Goal: Check status

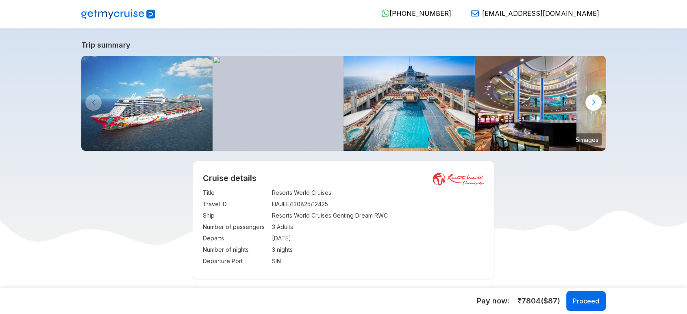
click at [329, 13] on div "919633798887 +91 96337 98887 hello@getmycruise.com" at bounding box center [388, 14] width 445 height 10
click at [306, 225] on td "3 Adults, 1 Child" at bounding box center [378, 226] width 213 height 11
copy td "3 Adults, 1 Child"
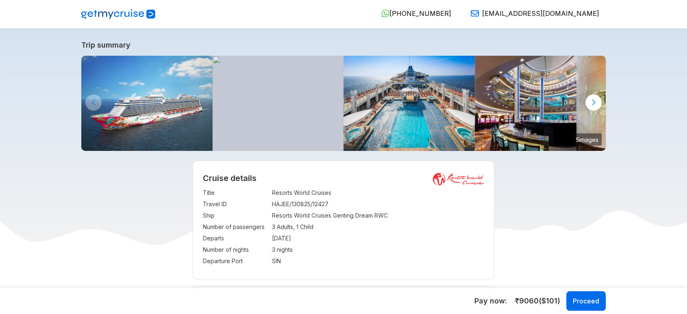
click at [349, 209] on td "HAJEE/130825/12427" at bounding box center [378, 204] width 213 height 11
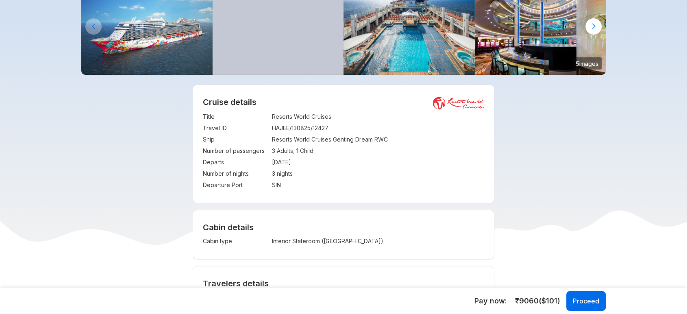
scroll to position [75, 0]
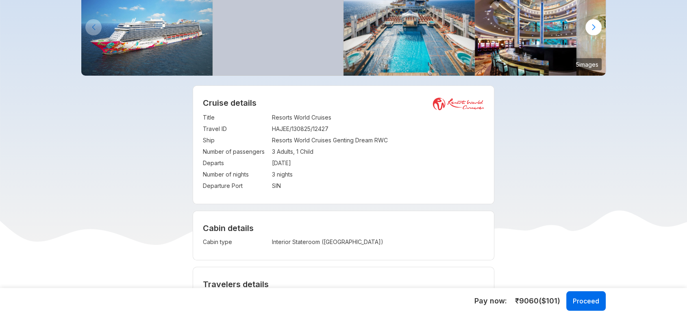
click at [288, 240] on td "Interior Stateroom ([GEOGRAPHIC_DATA])" at bounding box center [347, 241] width 150 height 11
copy td "Interior"
click at [396, 199] on div "Cruise details Title : Resorts World Cruises Travel ID : HAJEE/130825/12427 Shi…" at bounding box center [343, 145] width 301 height 118
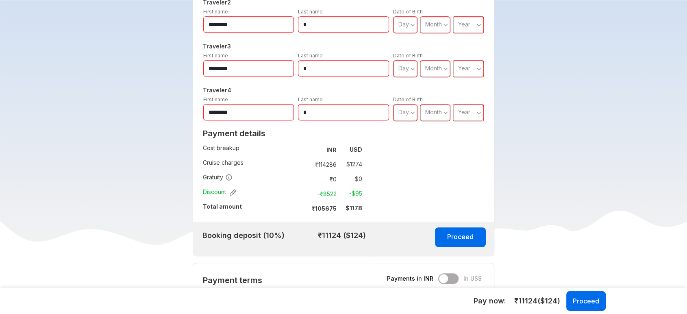
scroll to position [507, 0]
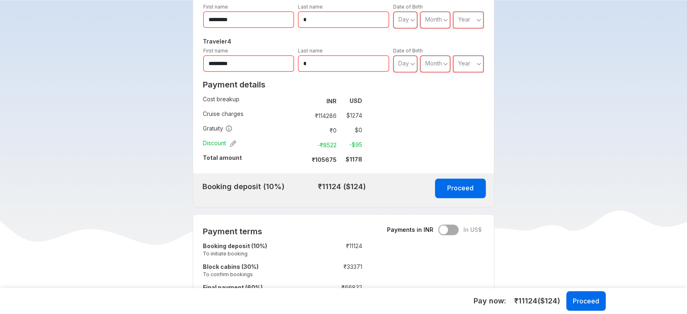
drag, startPoint x: 382, startPoint y: 149, endPoint x: 610, endPoint y: 148, distance: 227.4
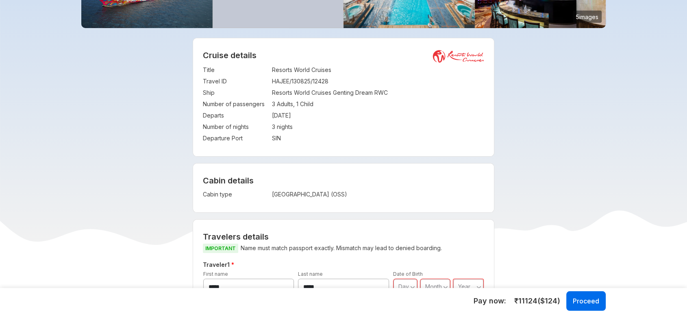
scroll to position [127, 0]
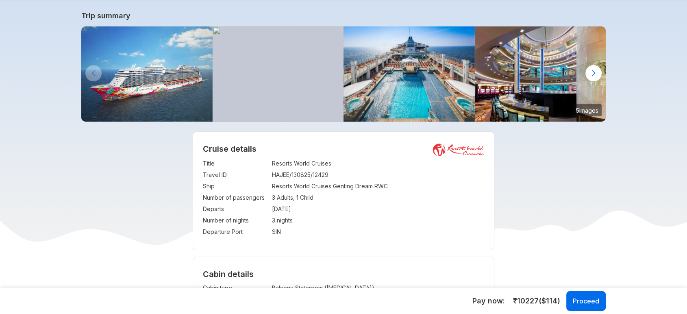
scroll to position [17, 0]
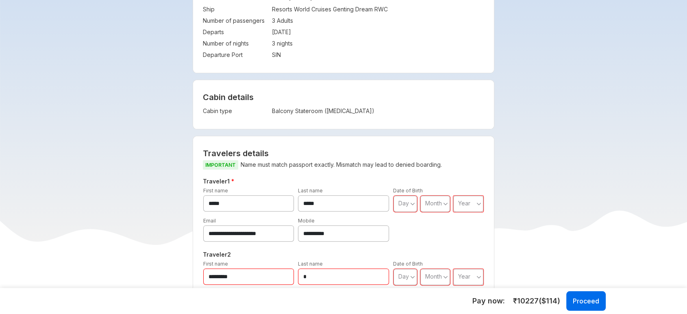
scroll to position [229, 0]
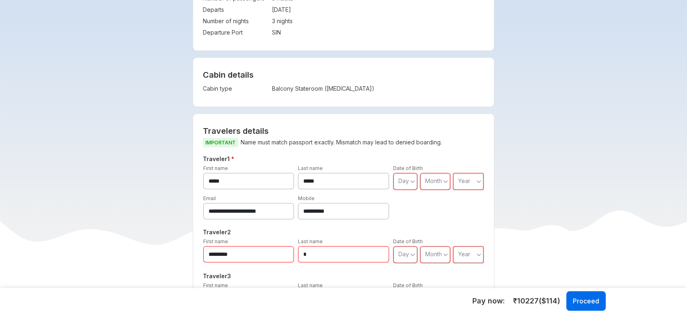
click at [312, 90] on td "Balcony Stateroom ([MEDICAL_DATA])" at bounding box center [347, 88] width 150 height 11
copy div "Balcony Stateroom ([MEDICAL_DATA]) Visa charges Visa charges will be added to t…"
